Goal: Task Accomplishment & Management: Use online tool/utility

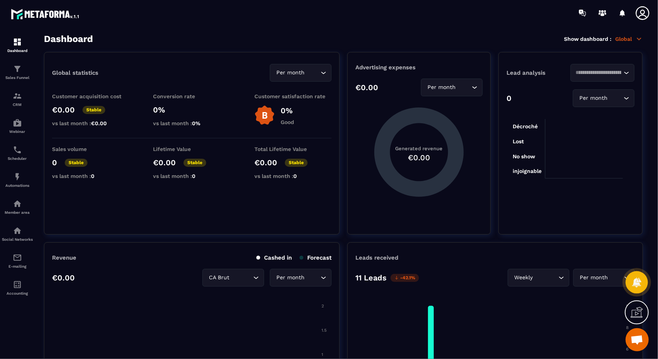
scroll to position [4302, 0]
click at [17, 206] on img at bounding box center [17, 203] width 9 height 9
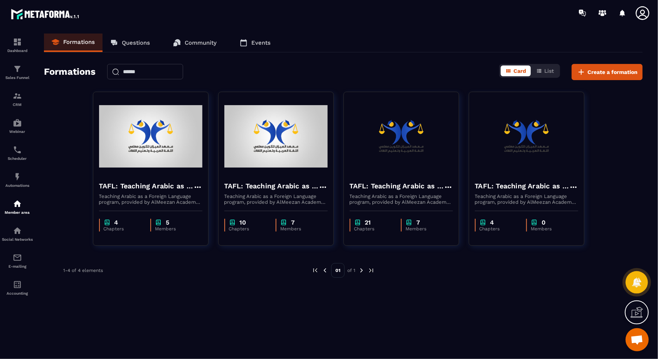
click at [392, 273] on div at bounding box center [504, 270] width 237 height 15
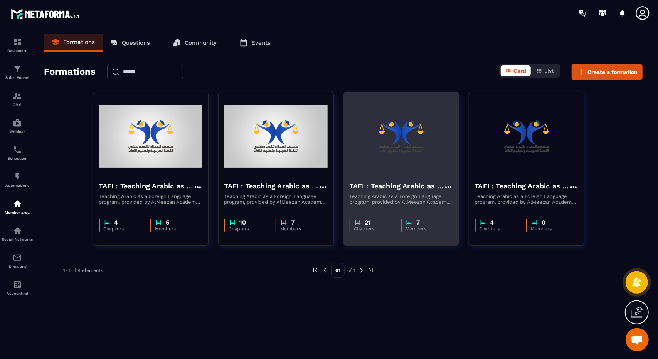
click at [360, 222] on img at bounding box center [357, 222] width 7 height 7
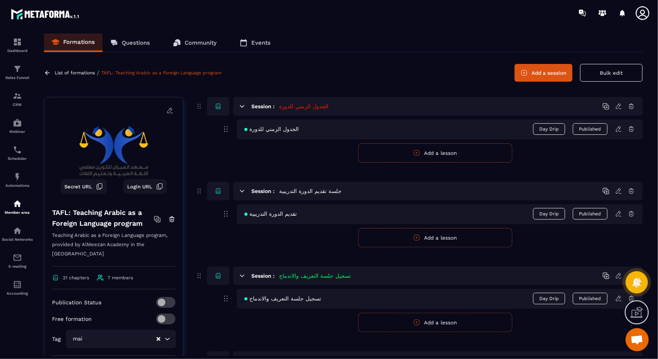
click at [528, 72] on button "Add a session" at bounding box center [543, 73] width 58 height 18
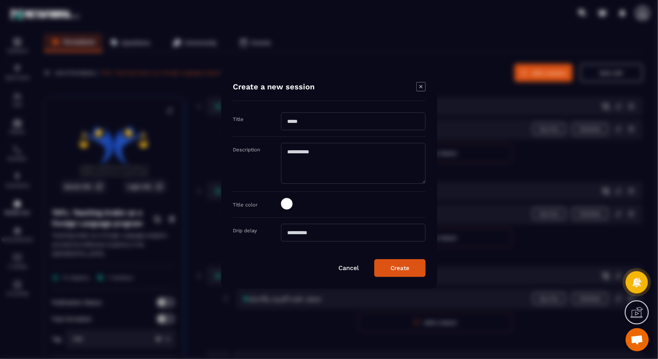
click at [319, 117] on input "Modal window" at bounding box center [353, 121] width 144 height 18
paste input "**********"
click at [319, 117] on input "**********" at bounding box center [353, 121] width 144 height 18
type input "**********"
click at [294, 201] on div "Modal window" at bounding box center [353, 204] width 144 height 13
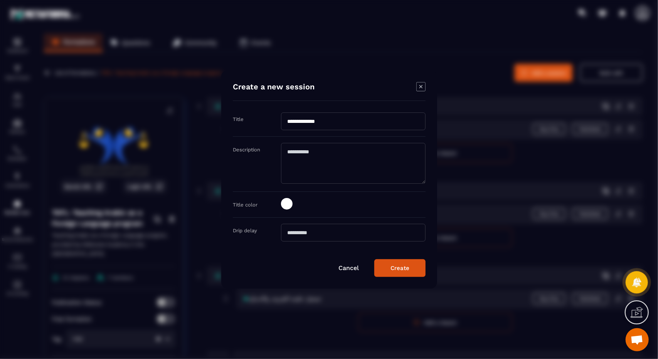
click at [284, 200] on span "Modal window" at bounding box center [287, 204] width 12 height 12
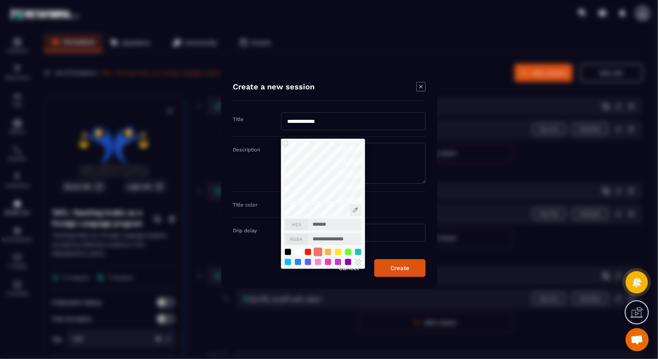
click at [318, 253] on div "Modal window" at bounding box center [317, 252] width 8 height 8
type input "*******"
type input "**********"
click at [387, 269] on button "Create" at bounding box center [399, 268] width 51 height 18
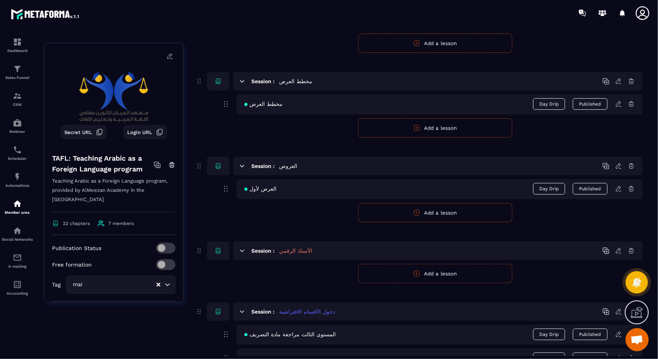
scroll to position [1954, 0]
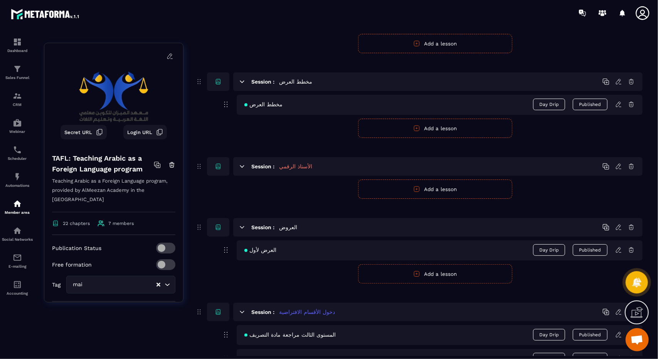
click at [454, 180] on button "Add a lesson" at bounding box center [435, 189] width 154 height 19
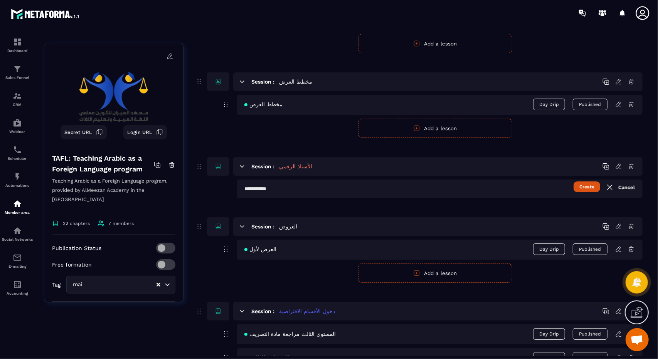
click at [271, 180] on input "text" at bounding box center [440, 189] width 406 height 18
paste input "**********"
type input "**********"
click at [592, 181] on button "Create" at bounding box center [586, 186] width 27 height 11
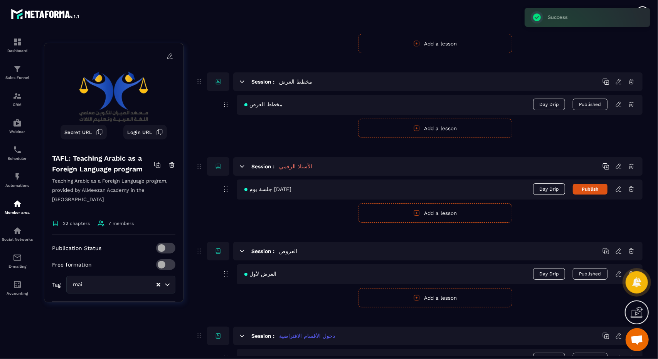
click at [592, 184] on button "Publish" at bounding box center [589, 189] width 35 height 11
click at [617, 186] on icon at bounding box center [618, 188] width 5 height 5
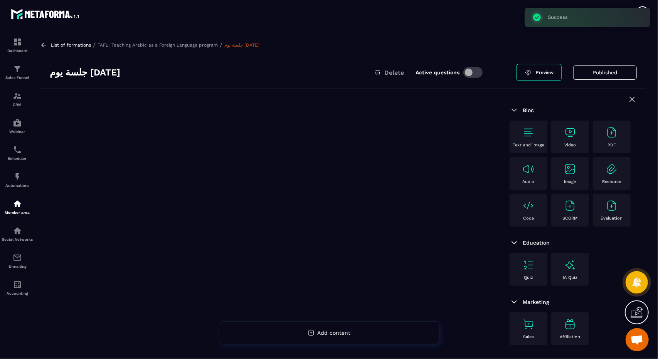
click at [517, 134] on div "Text and image" at bounding box center [528, 136] width 30 height 21
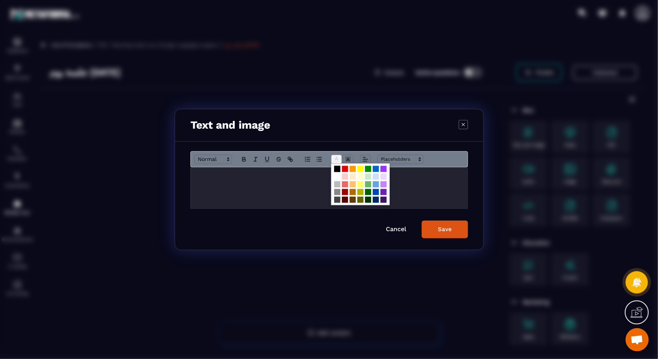
click at [340, 161] on span "Modal window" at bounding box center [336, 159] width 11 height 9
click at [302, 177] on p "Modal window" at bounding box center [328, 175] width 265 height 7
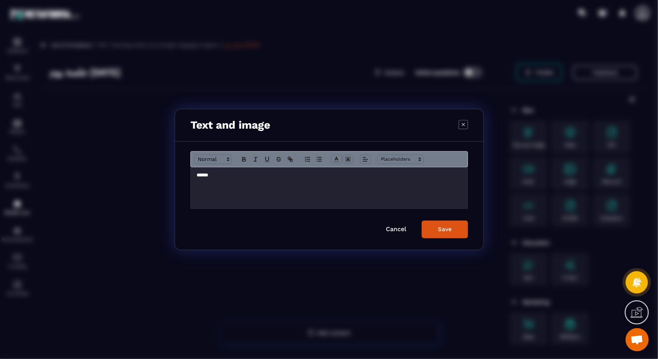
click at [302, 177] on p "******" at bounding box center [328, 175] width 265 height 7
click at [241, 158] on icon "Modal window" at bounding box center [243, 159] width 7 height 7
click at [263, 156] on button "Modal window" at bounding box center [267, 159] width 11 height 9
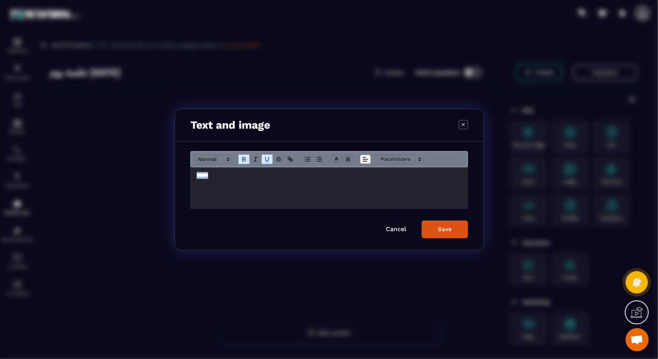
click at [369, 161] on span "Modal window" at bounding box center [365, 159] width 11 height 9
click at [366, 177] on icon "Modal window" at bounding box center [367, 180] width 6 height 6
click at [430, 226] on button "Save" at bounding box center [444, 230] width 46 height 18
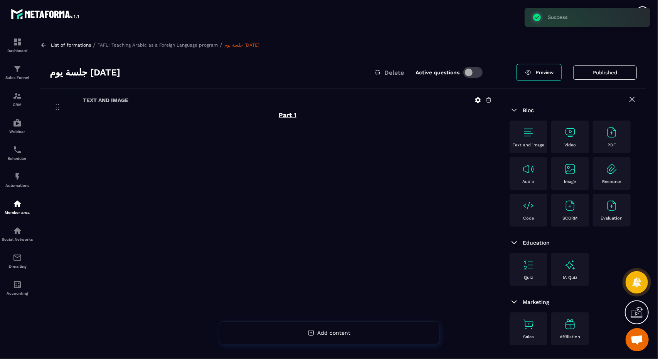
click at [564, 145] on p "Video" at bounding box center [570, 145] width 12 height 5
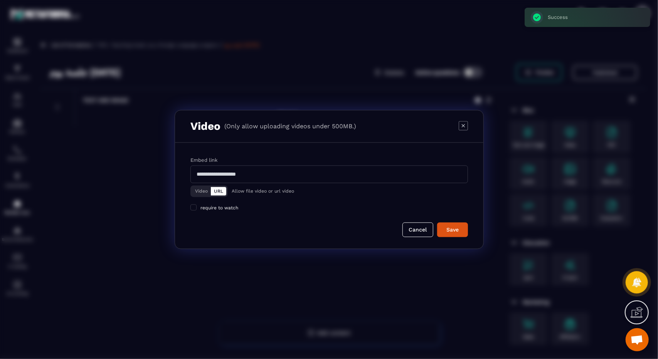
click at [203, 186] on div "Video URL" at bounding box center [208, 192] width 37 height 12
click at [203, 188] on button "Video" at bounding box center [201, 191] width 19 height 8
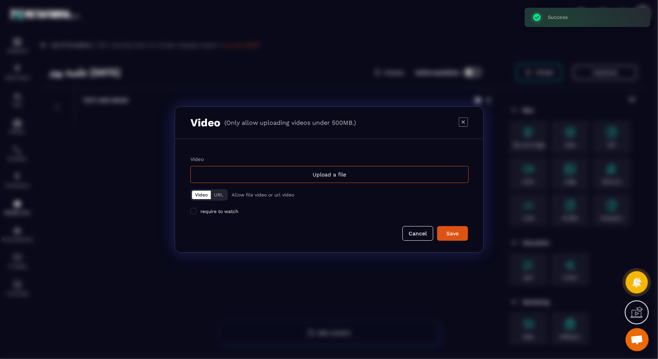
click at [333, 165] on label "Video Upload a file" at bounding box center [328, 169] width 277 height 27
click at [0, 0] on input "Video Upload a file" at bounding box center [0, 0] width 0 height 0
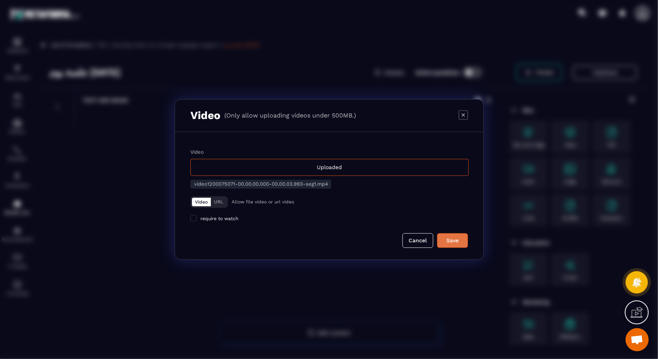
click at [459, 246] on button "Save" at bounding box center [452, 240] width 31 height 15
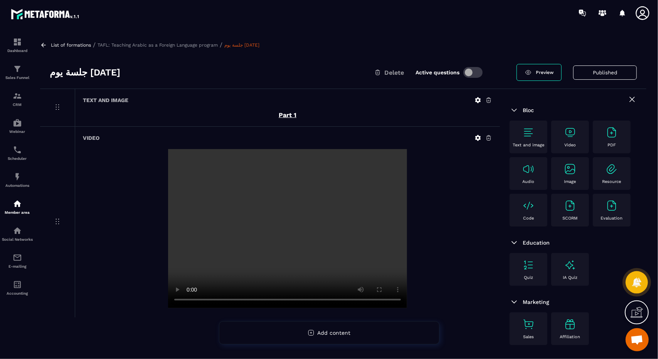
click at [541, 148] on div "Text and image" at bounding box center [528, 137] width 38 height 33
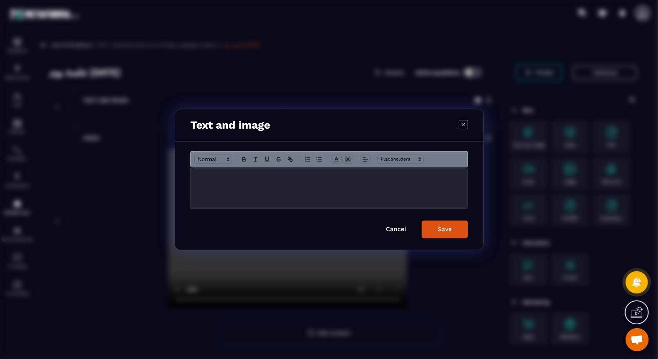
click at [394, 182] on div "Modal window" at bounding box center [329, 188] width 277 height 41
click at [394, 182] on div "******" at bounding box center [329, 188] width 277 height 41
click at [248, 158] on button "Modal window" at bounding box center [243, 159] width 11 height 9
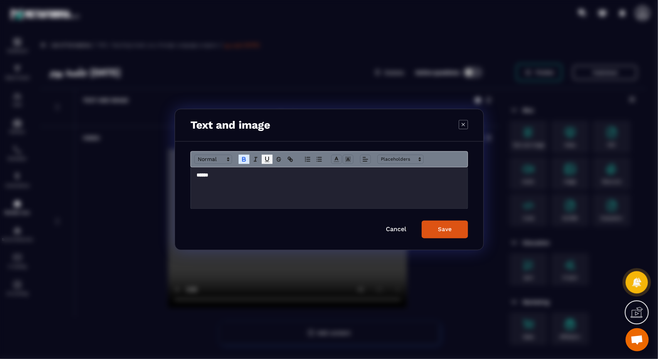
click at [267, 159] on icon "Modal window" at bounding box center [266, 159] width 7 height 7
click at [363, 158] on line "Modal window" at bounding box center [364, 158] width 2 height 0
click at [367, 181] on icon "Modal window" at bounding box center [367, 180] width 6 height 6
click at [449, 235] on button "Save" at bounding box center [444, 230] width 46 height 18
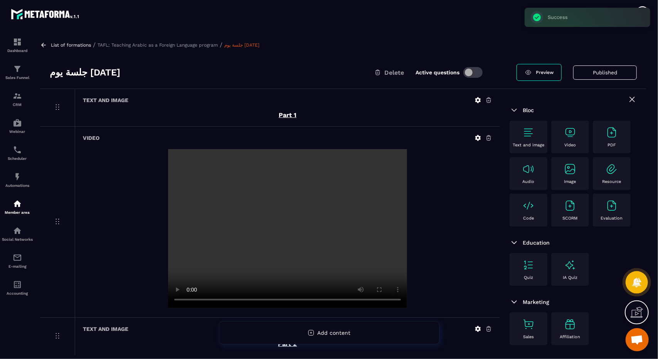
scroll to position [49, 0]
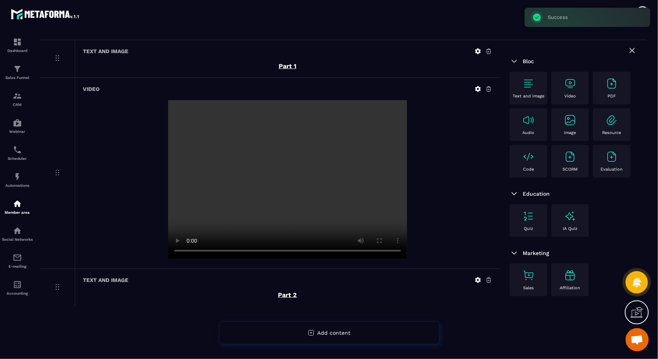
click at [592, 101] on div "Video" at bounding box center [611, 88] width 38 height 33
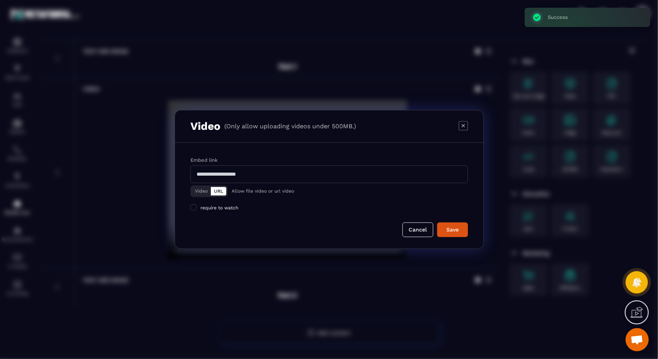
click at [210, 189] on button "Video" at bounding box center [201, 191] width 19 height 8
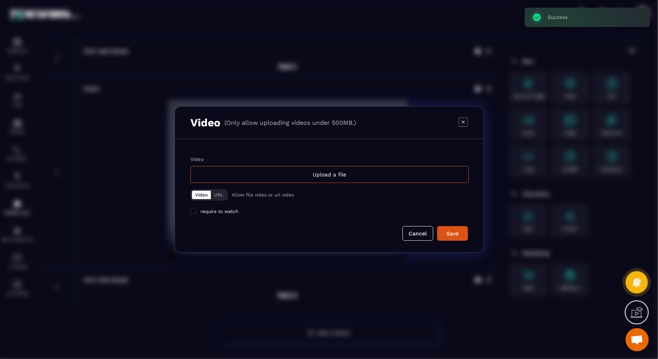
click at [275, 183] on div "Video Upload a file Video URL Allow file video or url video require to watch" at bounding box center [328, 185] width 277 height 58
click at [294, 182] on div "Upload a file" at bounding box center [329, 174] width 278 height 17
click at [0, 0] on input "Video Upload a file" at bounding box center [0, 0] width 0 height 0
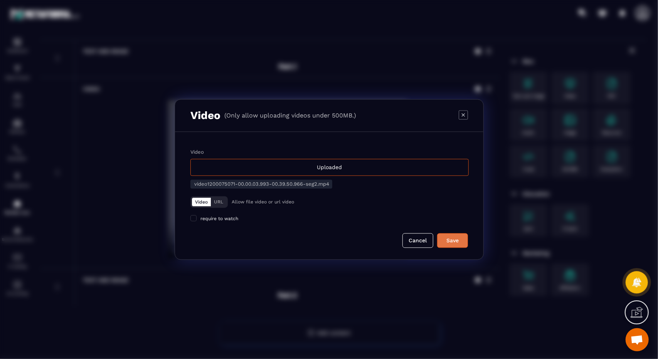
click at [448, 238] on div "Save" at bounding box center [452, 241] width 21 height 8
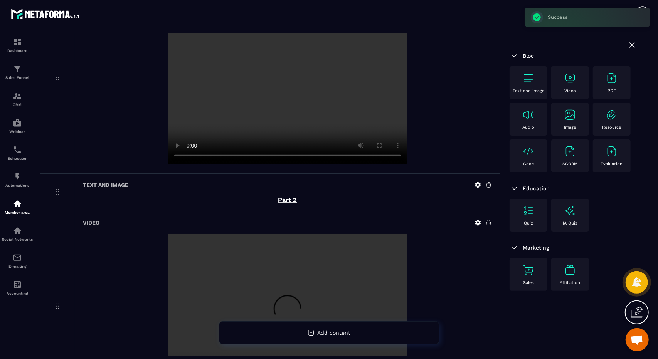
scroll to position [228, 0]
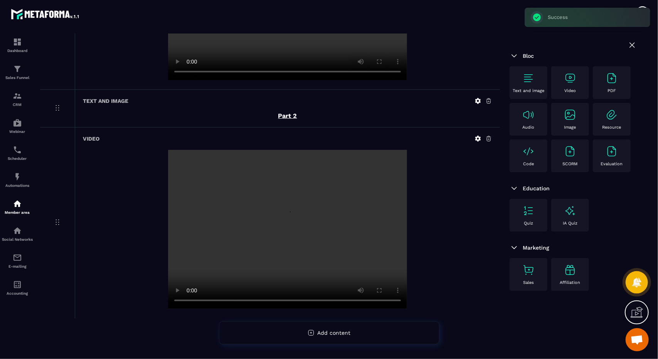
click at [528, 97] on div "Text and image" at bounding box center [528, 82] width 38 height 33
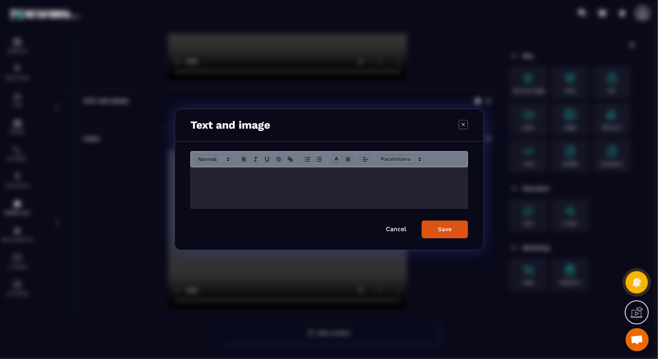
click at [340, 180] on div "Modal window" at bounding box center [329, 188] width 277 height 41
click at [340, 180] on div "******" at bounding box center [329, 188] width 277 height 41
click at [244, 154] on div "Modal window" at bounding box center [328, 159] width 277 height 16
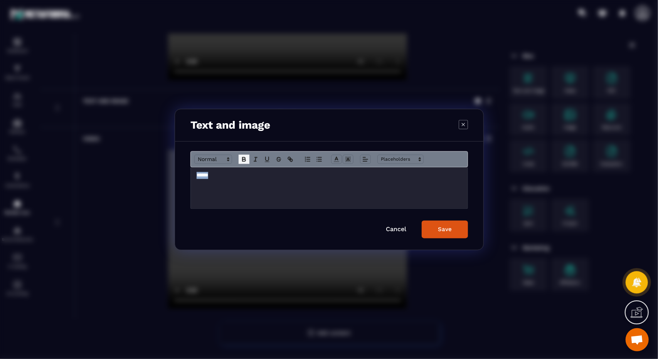
click at [242, 157] on icon "Modal window" at bounding box center [243, 159] width 7 height 7
click at [263, 158] on icon "Modal window" at bounding box center [266, 159] width 7 height 7
click at [362, 158] on icon "Modal window" at bounding box center [365, 159] width 7 height 7
click at [365, 180] on icon "Modal window" at bounding box center [367, 180] width 6 height 6
click at [431, 230] on button "Save" at bounding box center [444, 230] width 46 height 18
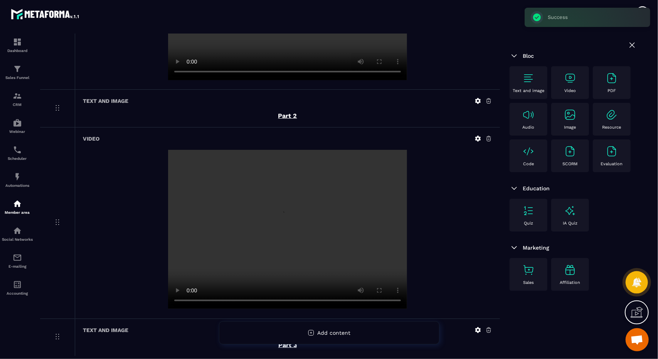
scroll to position [266, 0]
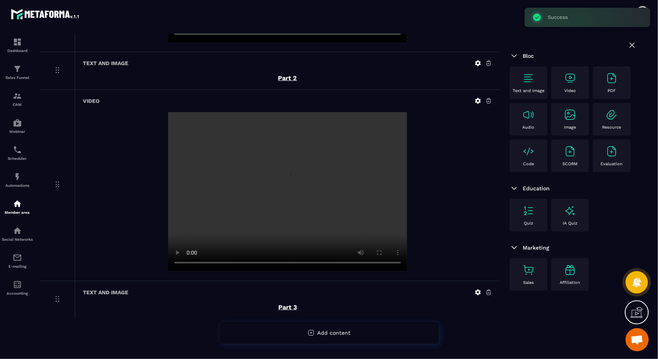
click at [583, 83] on div "Video" at bounding box center [570, 82] width 30 height 21
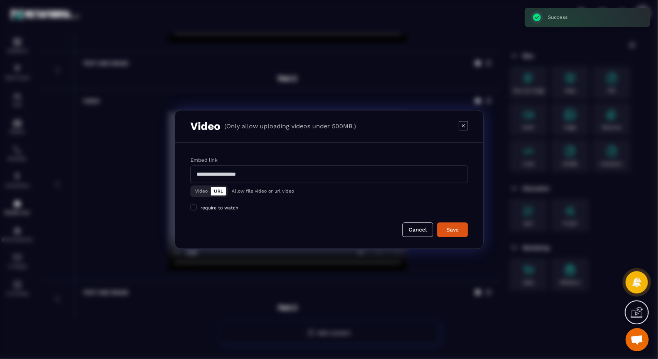
click at [198, 196] on div "Video URL" at bounding box center [208, 192] width 37 height 12
click at [201, 195] on button "Video" at bounding box center [201, 191] width 19 height 8
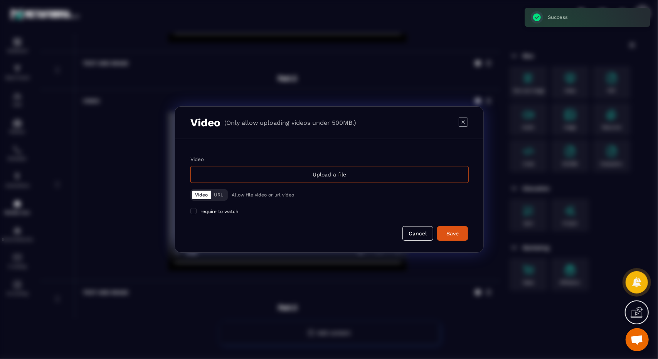
click at [305, 184] on div "Video Upload a file Video URL Allow file video or url video require to watch" at bounding box center [328, 185] width 277 height 58
click at [312, 180] on div "Upload a file" at bounding box center [329, 174] width 278 height 17
click at [0, 0] on input "Video Upload a file" at bounding box center [0, 0] width 0 height 0
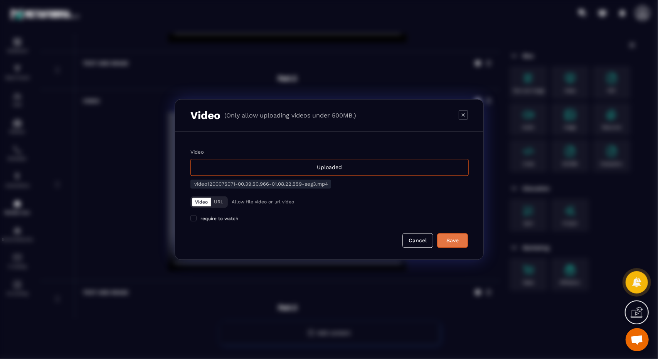
click at [459, 242] on div "Save" at bounding box center [452, 241] width 21 height 8
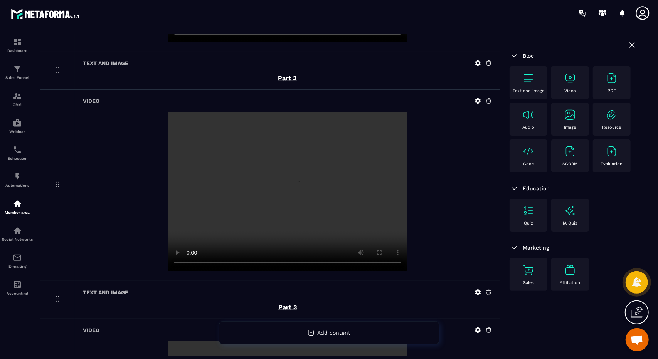
scroll to position [457, 0]
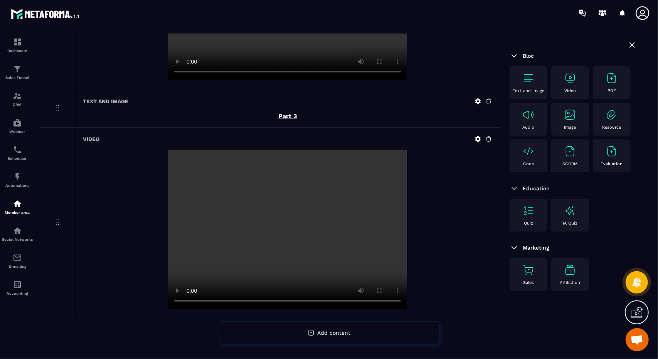
click at [546, 91] on div "Text and image" at bounding box center [528, 82] width 38 height 33
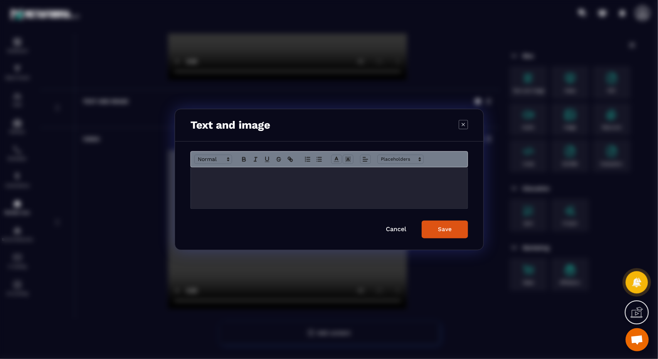
click at [322, 215] on form "Cancel Save" at bounding box center [328, 194] width 277 height 87
click at [357, 181] on div "Modal window" at bounding box center [329, 188] width 277 height 41
click at [357, 181] on div "******" at bounding box center [329, 188] width 277 height 41
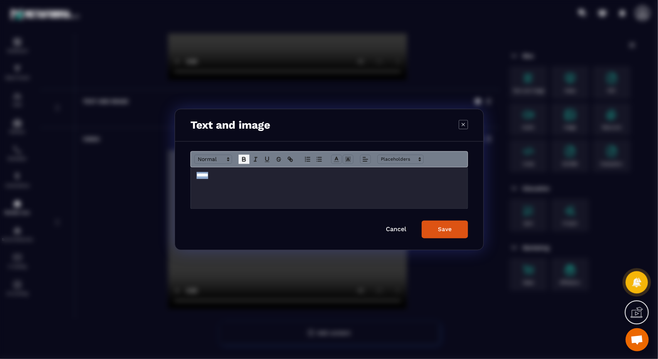
click at [245, 157] on icon "Modal window" at bounding box center [243, 159] width 7 height 7
click at [265, 159] on icon "Modal window" at bounding box center [266, 159] width 3 height 4
click at [364, 162] on icon "Modal window" at bounding box center [365, 159] width 7 height 7
click at [365, 177] on icon "Modal window" at bounding box center [367, 180] width 6 height 6
click at [439, 233] on button "Save" at bounding box center [444, 230] width 46 height 18
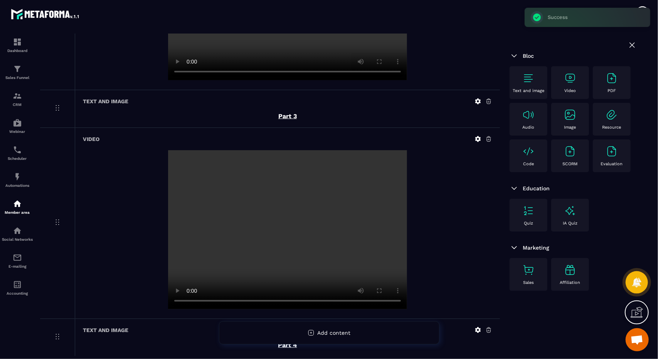
scroll to position [494, 0]
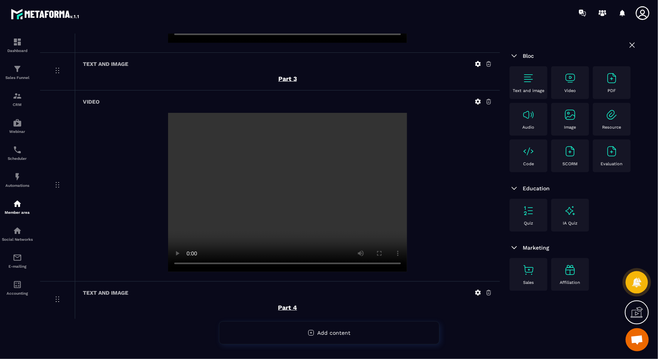
click at [480, 104] on div "Video" at bounding box center [287, 186] width 425 height 191
click at [577, 77] on div "Video" at bounding box center [570, 82] width 30 height 21
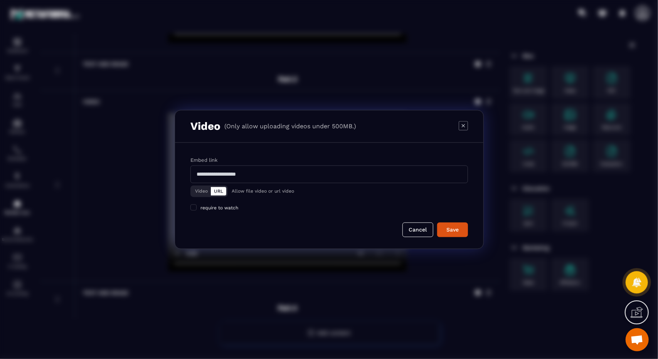
click at [248, 178] on input "Modal window" at bounding box center [328, 175] width 277 height 18
click at [211, 188] on div "Video URL Allow file video or url video" at bounding box center [328, 190] width 277 height 14
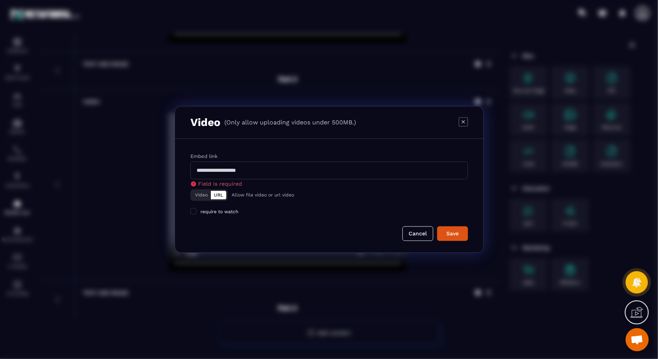
click at [204, 193] on button "Video" at bounding box center [201, 195] width 19 height 8
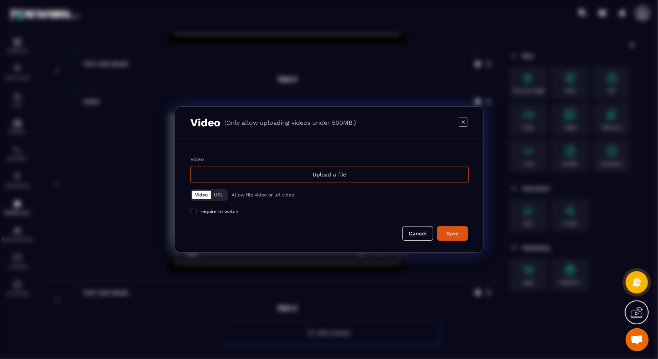
click at [311, 162] on label "Video Upload a file" at bounding box center [328, 169] width 277 height 27
click at [0, 0] on input "Video Upload a file" at bounding box center [0, 0] width 0 height 0
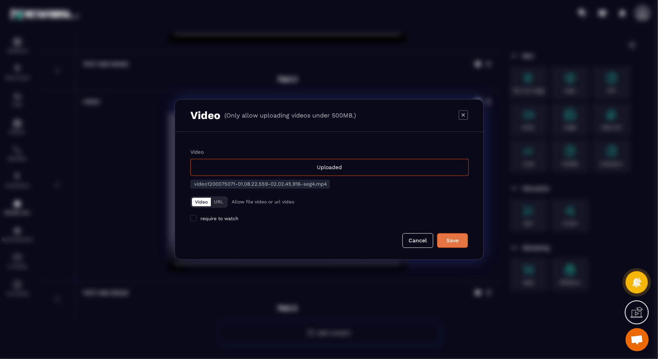
click at [461, 238] on div "Save" at bounding box center [452, 241] width 21 height 8
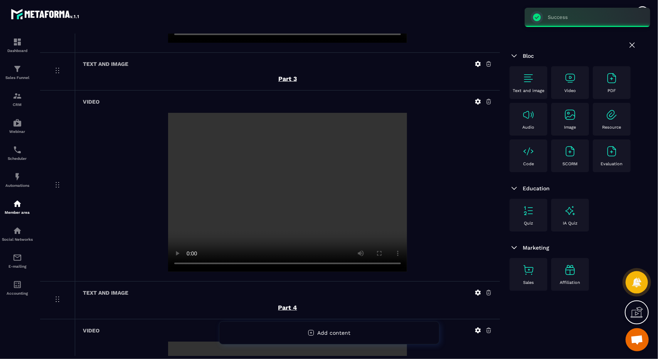
scroll to position [685, 0]
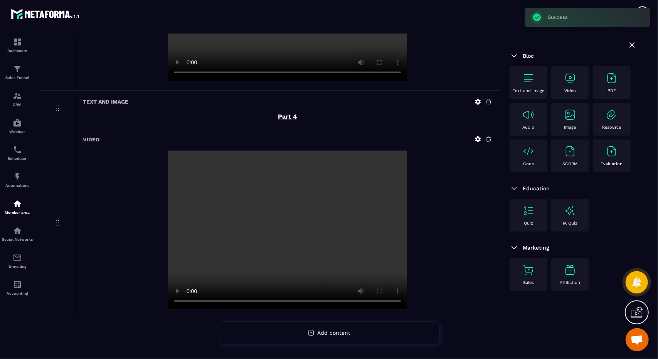
click at [539, 91] on p "Text and image" at bounding box center [528, 90] width 32 height 5
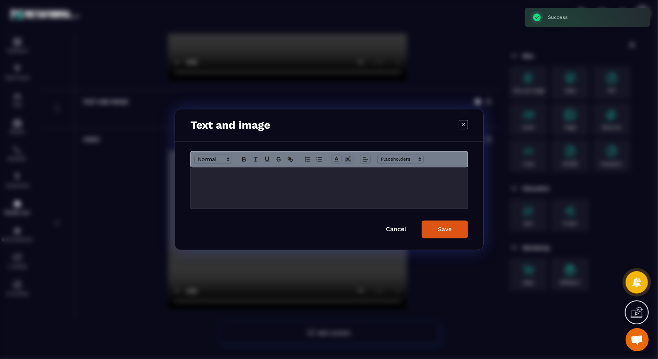
click at [329, 191] on div "Modal window" at bounding box center [329, 188] width 277 height 41
click at [329, 191] on div "******" at bounding box center [329, 188] width 277 height 41
click at [357, 158] on div "Modal window" at bounding box center [328, 159] width 277 height 16
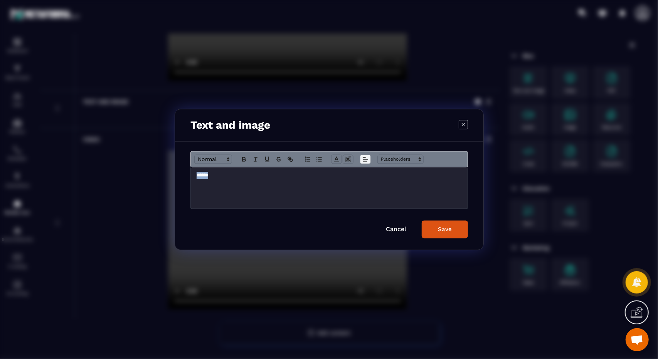
click at [361, 159] on span "Modal window" at bounding box center [365, 159] width 11 height 9
click at [366, 182] on icon "Modal window" at bounding box center [367, 180] width 6 height 6
click at [248, 162] on button "Modal window" at bounding box center [243, 159] width 11 height 9
click at [267, 159] on icon "Modal window" at bounding box center [266, 159] width 7 height 7
click at [438, 229] on div "Save" at bounding box center [445, 229] width 14 height 7
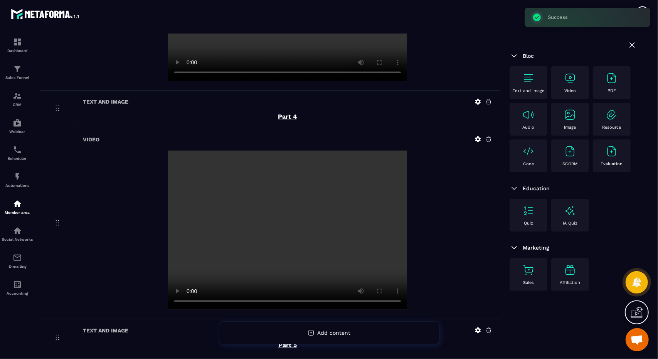
scroll to position [723, 0]
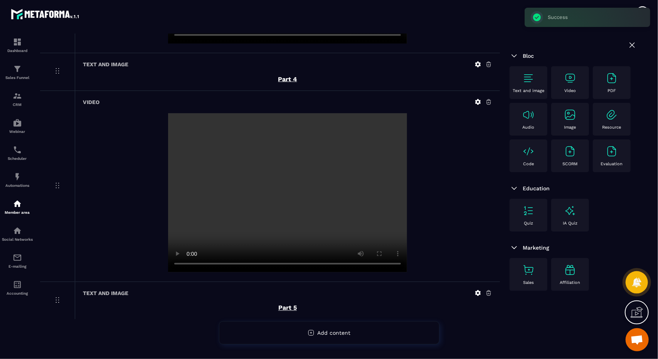
click at [579, 92] on div "Video" at bounding box center [570, 82] width 30 height 21
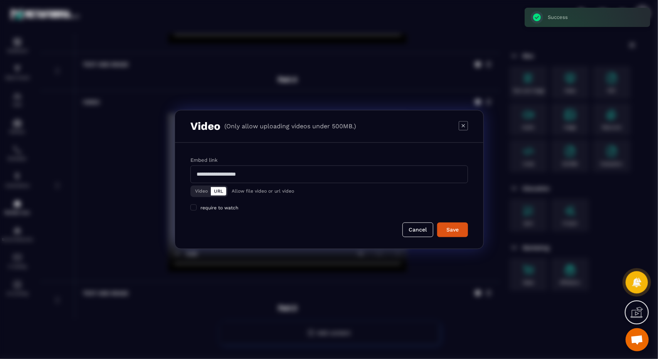
click at [203, 193] on button "Video" at bounding box center [201, 191] width 19 height 8
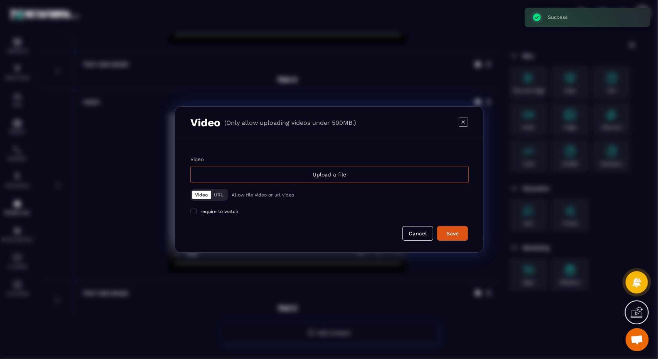
click at [275, 187] on div "Video URL Allow file video or url video" at bounding box center [328, 194] width 277 height 14
click at [294, 175] on div "Upload a file" at bounding box center [329, 174] width 278 height 17
click at [0, 0] on input "Video Upload a file" at bounding box center [0, 0] width 0 height 0
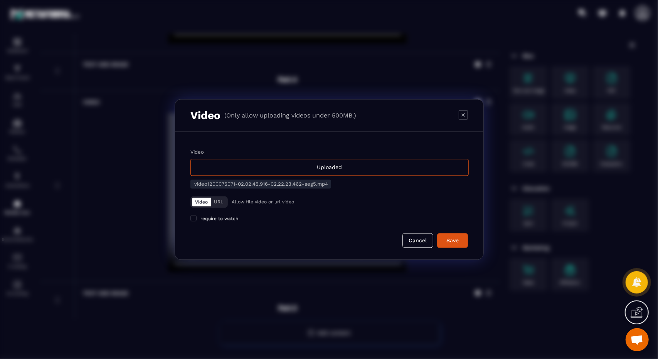
click at [451, 248] on div "Video Uploaded video1200075071-02.02.45.916-02.22.23.462-seg5.mp4 Video URL All…" at bounding box center [329, 196] width 308 height 128
click at [455, 242] on div "Save" at bounding box center [452, 241] width 21 height 8
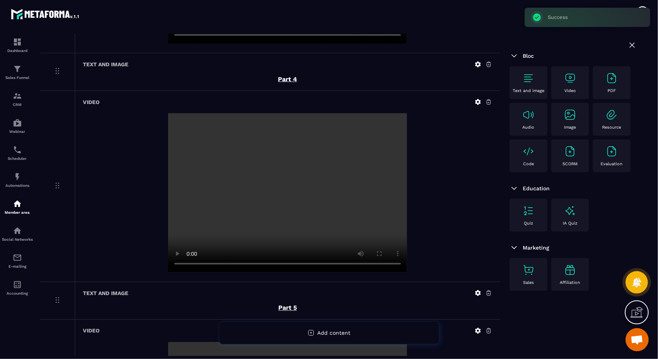
scroll to position [914, 0]
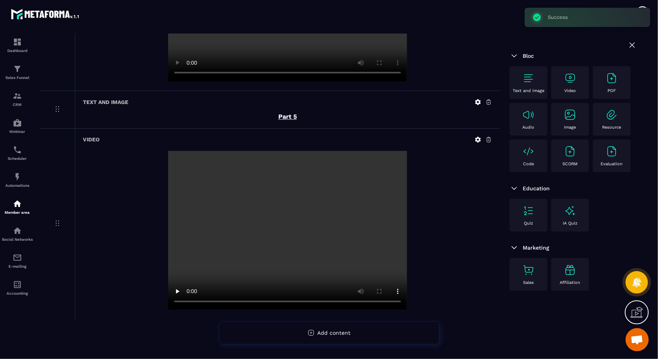
click at [534, 79] on img at bounding box center [528, 78] width 12 height 12
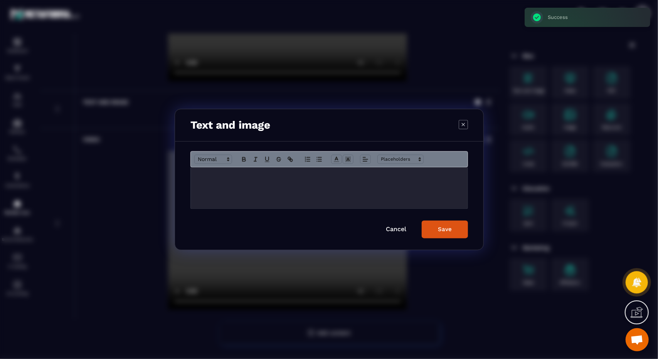
click at [347, 182] on div "Modal window" at bounding box center [329, 188] width 277 height 41
click at [347, 182] on div "******" at bounding box center [329, 188] width 277 height 41
click at [241, 159] on icon "Modal window" at bounding box center [243, 159] width 7 height 7
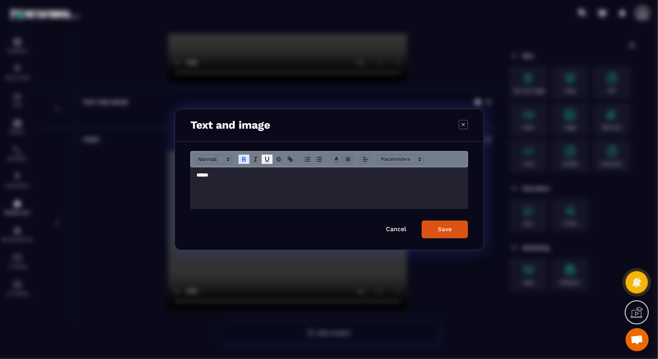
click at [265, 160] on icon "Modal window" at bounding box center [266, 159] width 3 height 4
click at [365, 160] on icon "Modal window" at bounding box center [365, 159] width 7 height 7
click at [367, 178] on line "Modal window" at bounding box center [367, 178] width 2 height 0
click at [435, 225] on button "Save" at bounding box center [444, 230] width 46 height 18
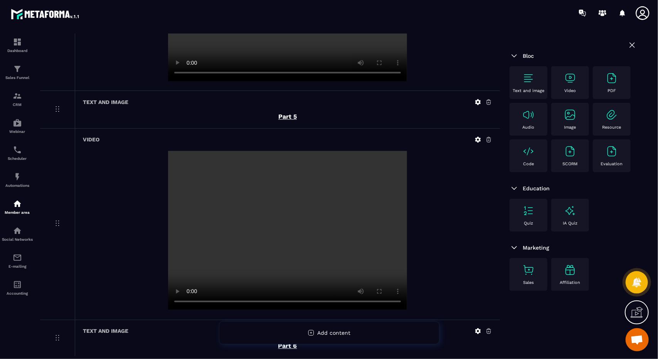
scroll to position [951, 0]
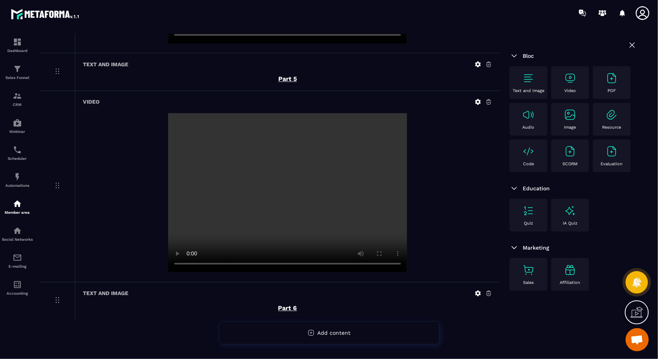
click at [583, 75] on div "Video" at bounding box center [570, 82] width 30 height 21
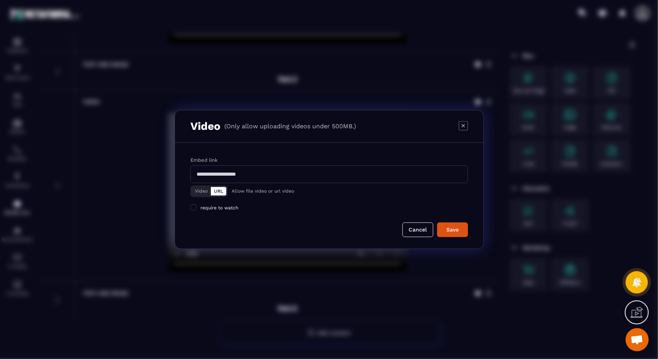
click at [208, 189] on button "Video" at bounding box center [201, 191] width 19 height 8
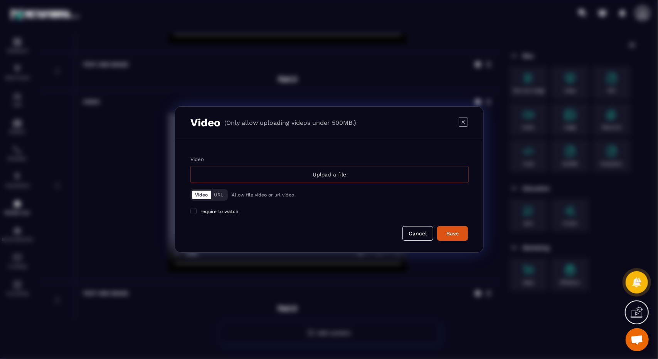
click at [294, 175] on div "Upload a file" at bounding box center [329, 174] width 278 height 17
click at [0, 0] on input "Video Upload a file" at bounding box center [0, 0] width 0 height 0
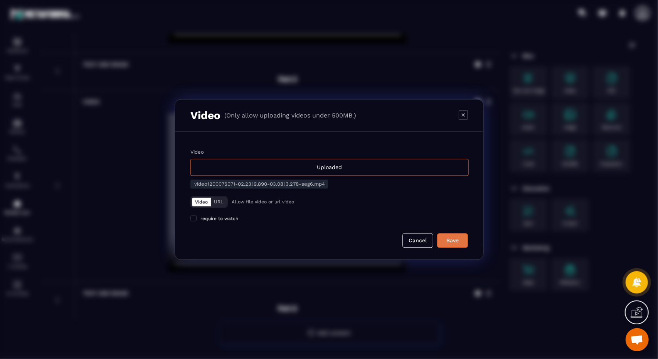
click at [465, 236] on button "Save" at bounding box center [452, 240] width 31 height 15
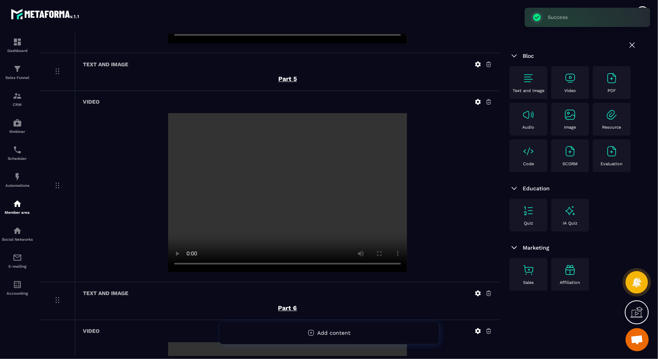
scroll to position [1143, 0]
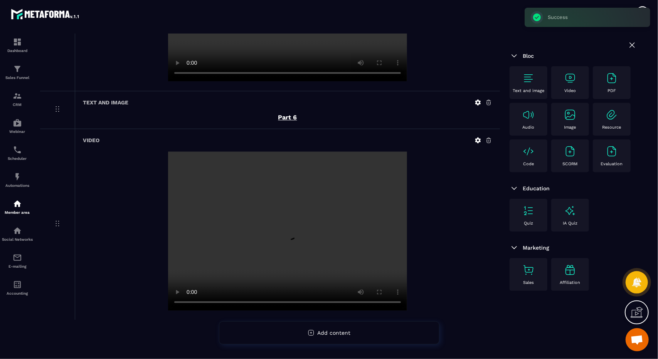
click at [519, 70] on div "Text and image" at bounding box center [528, 82] width 38 height 33
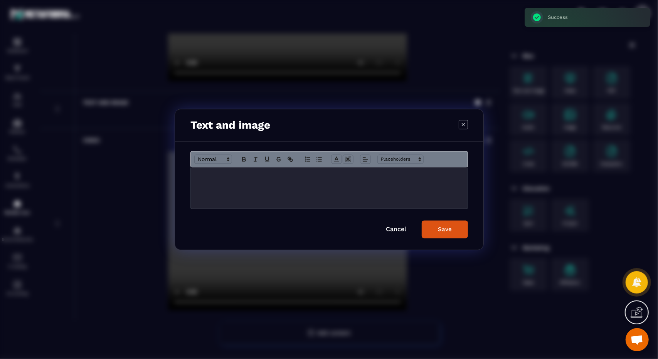
click at [274, 198] on div "Modal window" at bounding box center [329, 188] width 277 height 41
click at [274, 198] on div "******" at bounding box center [329, 188] width 277 height 41
click at [243, 163] on button "Modal window" at bounding box center [243, 159] width 11 height 9
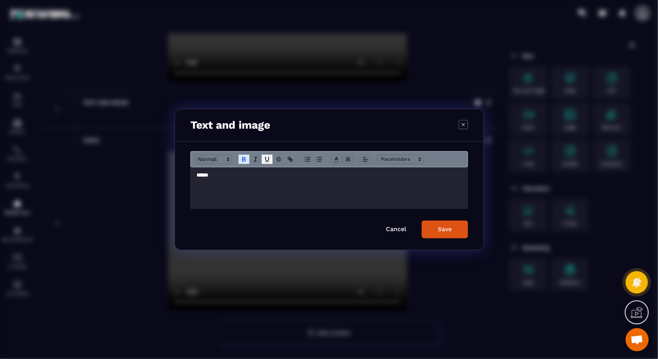
click at [267, 161] on icon "Modal window" at bounding box center [266, 159] width 3 height 4
click at [365, 158] on line "Modal window" at bounding box center [364, 158] width 2 height 0
click at [364, 181] on icon "Modal window" at bounding box center [367, 180] width 6 height 6
click at [428, 231] on button "Save" at bounding box center [444, 230] width 46 height 18
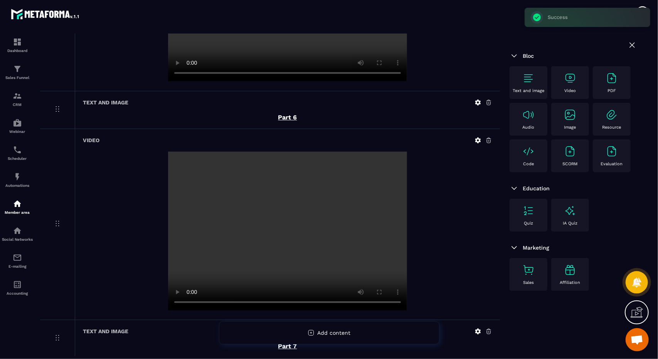
scroll to position [1180, 0]
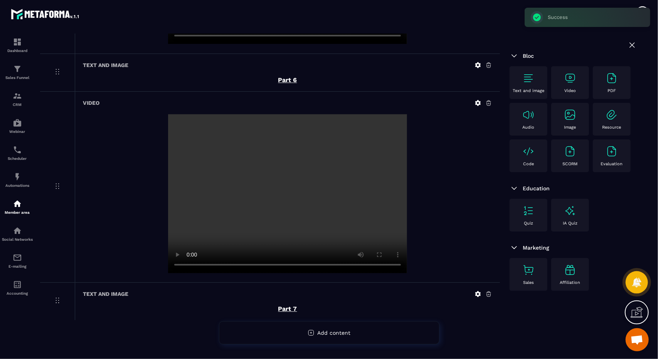
click at [571, 101] on div "Text and image Video PDF Audio Image Resource Code SCORM Evaluation" at bounding box center [572, 121] width 127 height 110
click at [573, 93] on p "Video" at bounding box center [570, 90] width 12 height 5
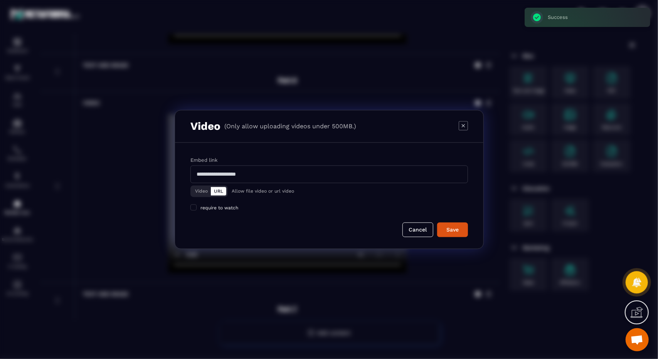
click at [198, 191] on button "Video" at bounding box center [201, 191] width 19 height 8
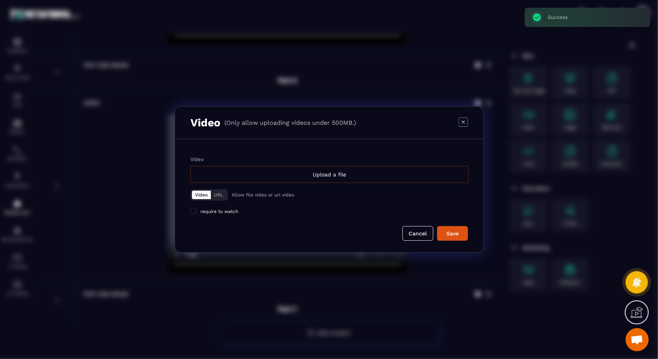
click at [276, 171] on div "Upload a file" at bounding box center [329, 174] width 278 height 17
click at [0, 0] on input "Video Upload a file" at bounding box center [0, 0] width 0 height 0
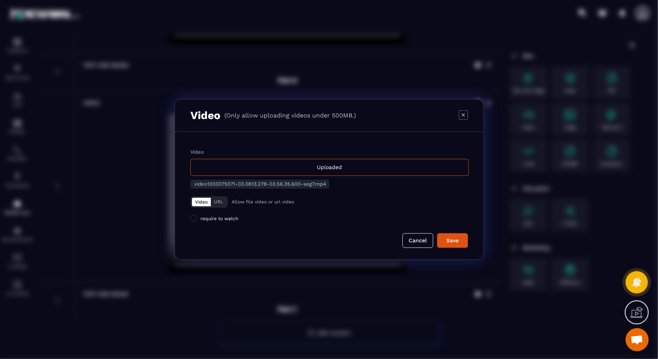
click at [464, 250] on div "Video Uploaded video1200075071-03.08.13.278-03.56.35.600-seg7.mp4 Video URL All…" at bounding box center [329, 196] width 308 height 128
click at [464, 246] on button "Save" at bounding box center [452, 240] width 31 height 15
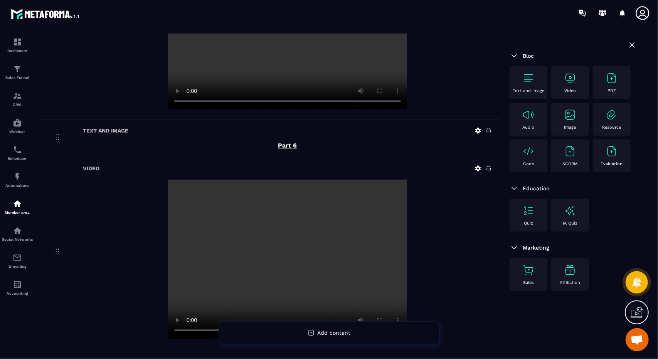
scroll to position [1371, 0]
